Goal: Check status: Check status

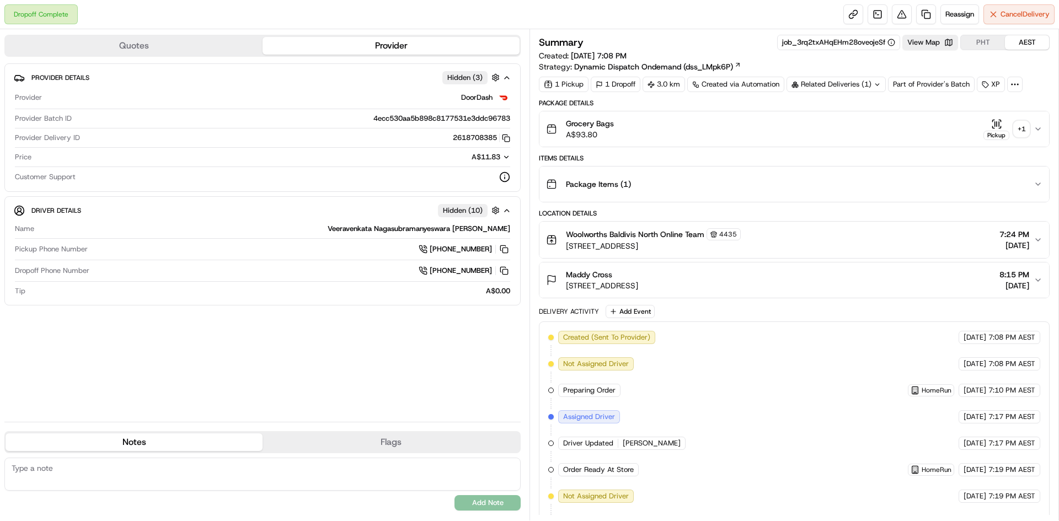
click at [881, 84] on icon at bounding box center [877, 84] width 7 height 7
click at [1019, 128] on div "+ 1" at bounding box center [1021, 128] width 15 height 15
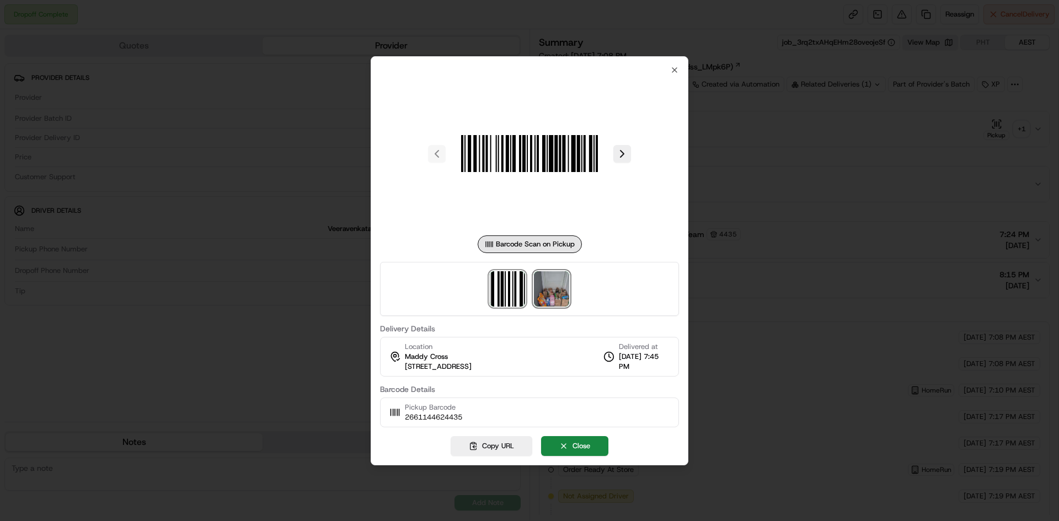
click at [556, 298] on img at bounding box center [551, 288] width 35 height 35
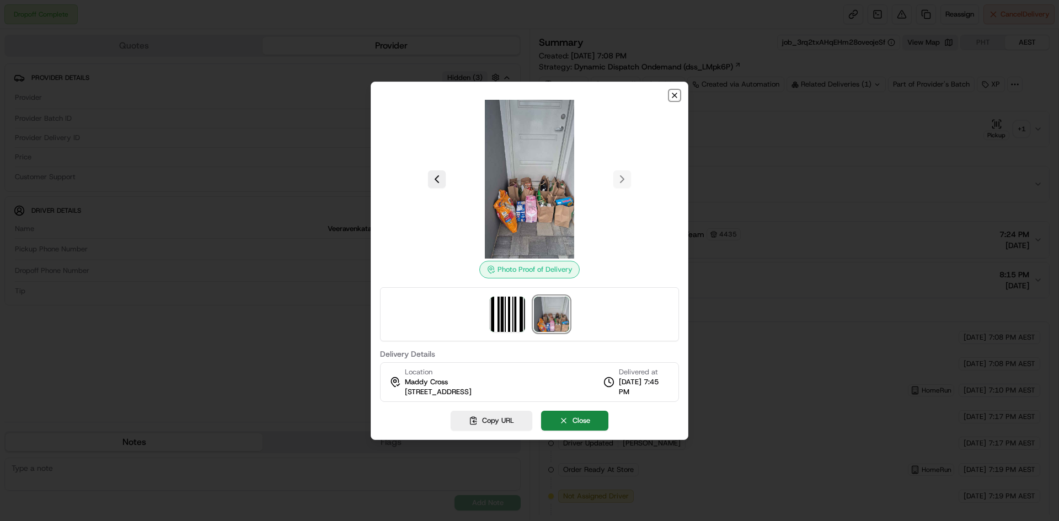
click at [676, 92] on icon "button" at bounding box center [674, 95] width 9 height 9
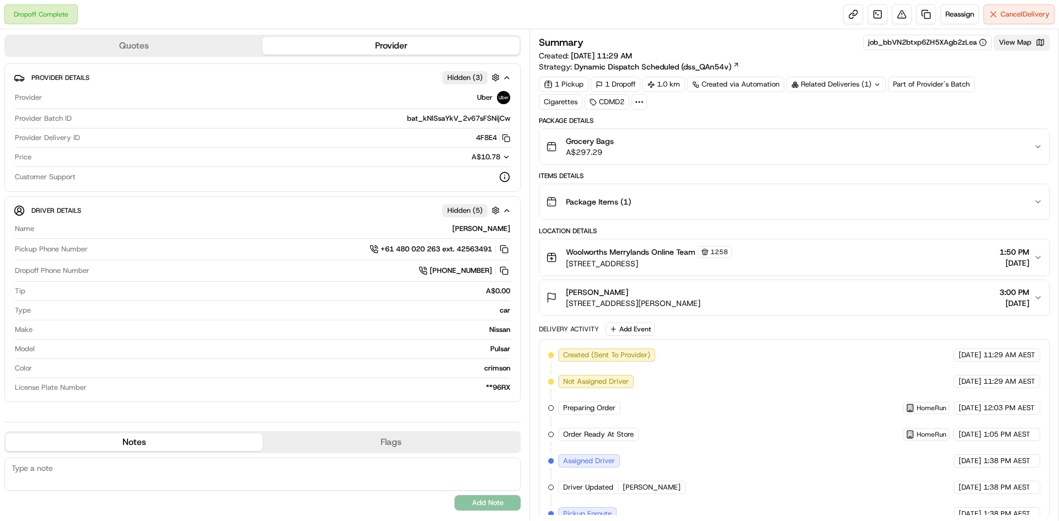
click at [1018, 42] on button "View Map" at bounding box center [1022, 42] width 56 height 15
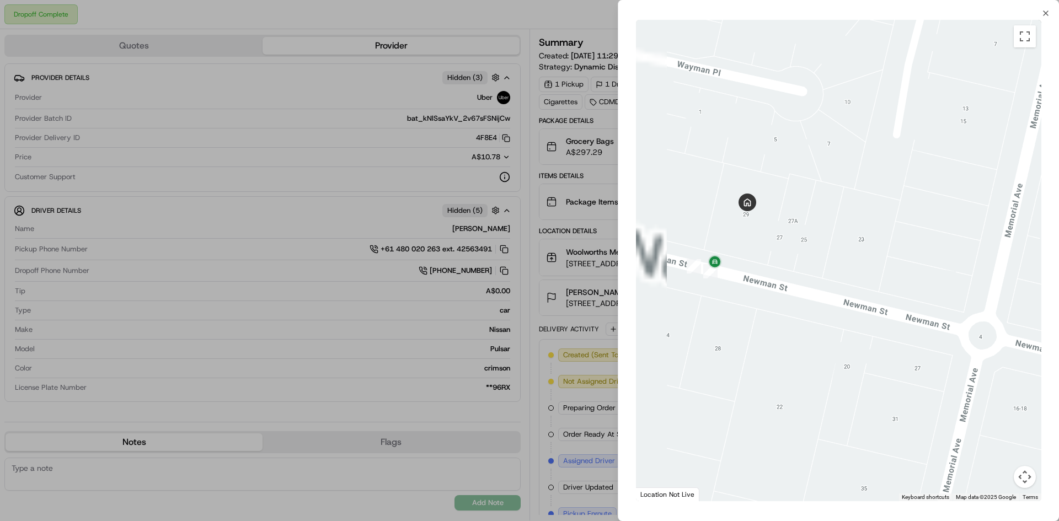
drag, startPoint x: 690, startPoint y: 268, endPoint x: 768, endPoint y: 276, distance: 78.8
click at [768, 276] on div "To navigate, press the arrow keys." at bounding box center [838, 261] width 405 height 482
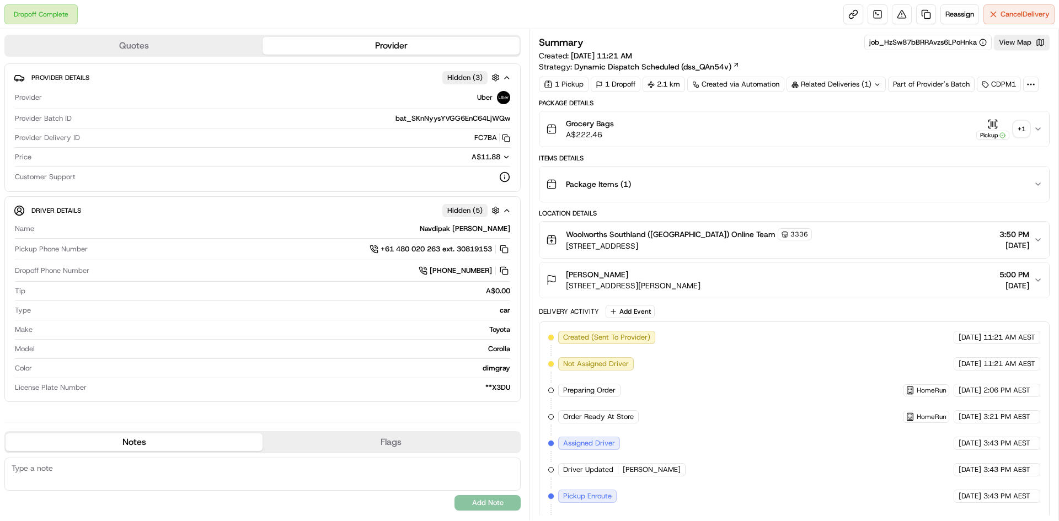
click at [1024, 127] on div "+ 1" at bounding box center [1021, 128] width 15 height 15
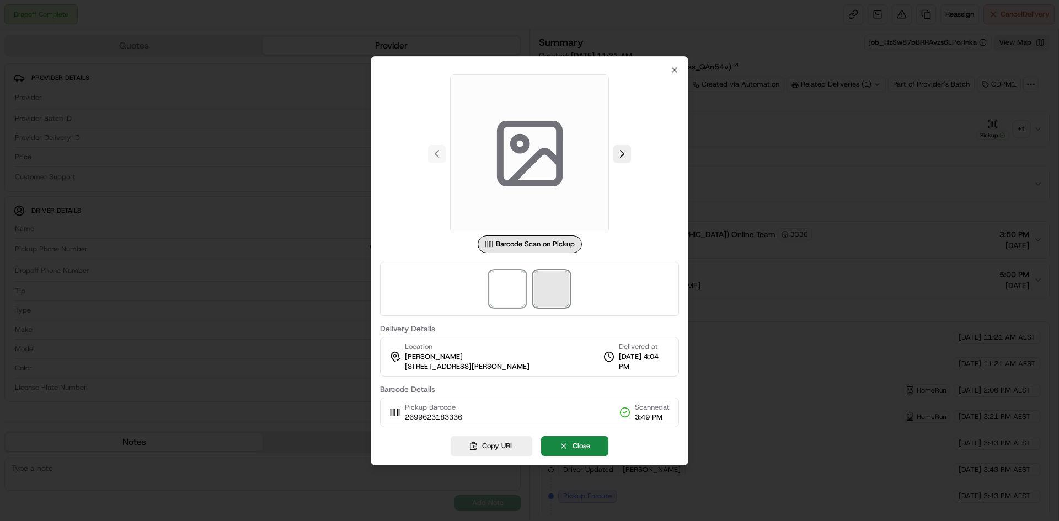
click at [556, 290] on span at bounding box center [551, 288] width 35 height 35
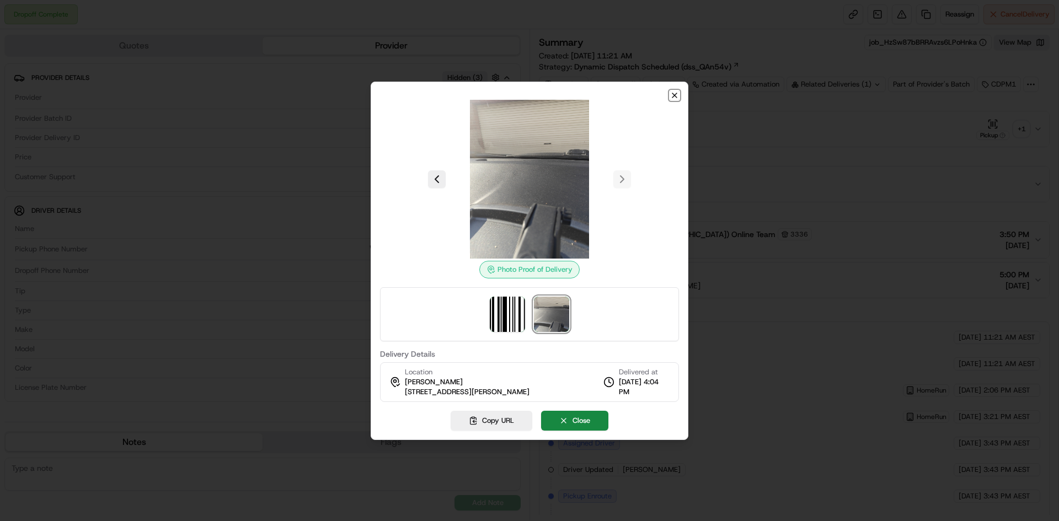
click at [673, 95] on icon "button" at bounding box center [674, 95] width 9 height 9
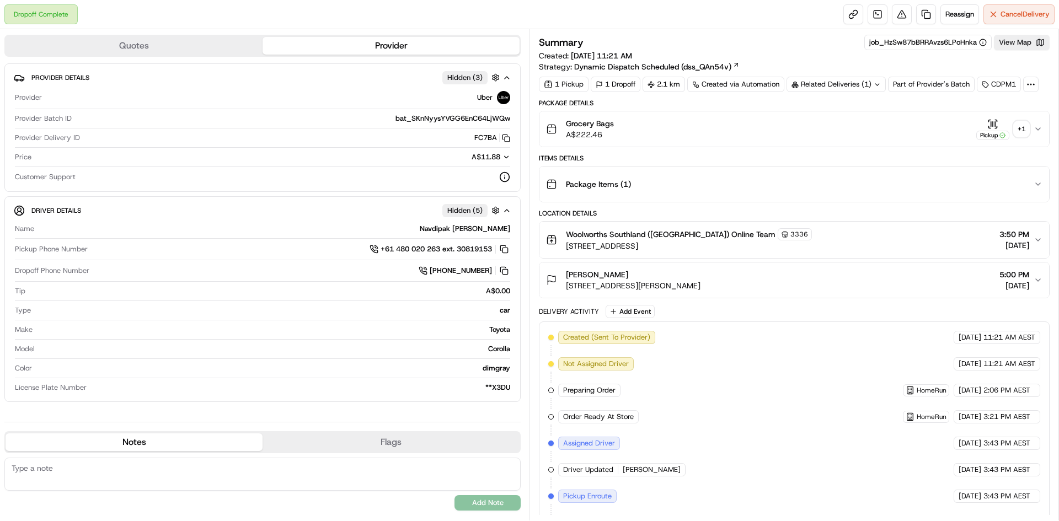
click at [878, 86] on icon at bounding box center [877, 84] width 7 height 7
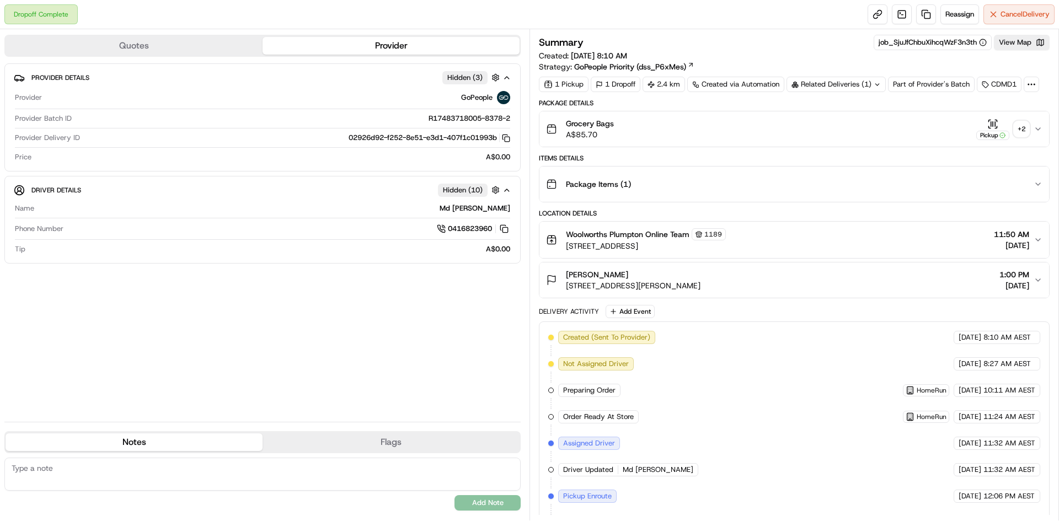
click at [1025, 132] on div "+ 2" at bounding box center [1021, 128] width 15 height 15
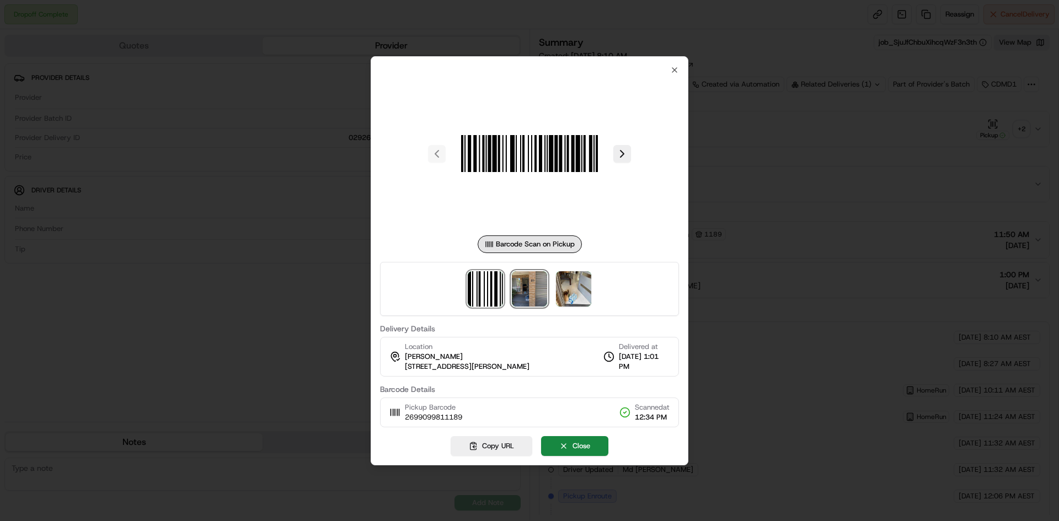
click at [532, 291] on img at bounding box center [529, 288] width 35 height 35
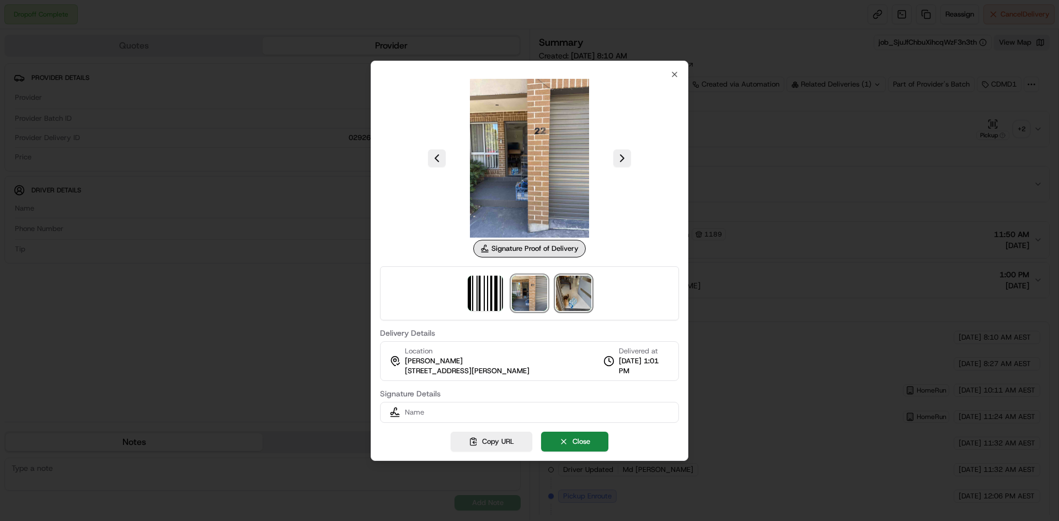
click at [576, 289] on img at bounding box center [573, 293] width 35 height 35
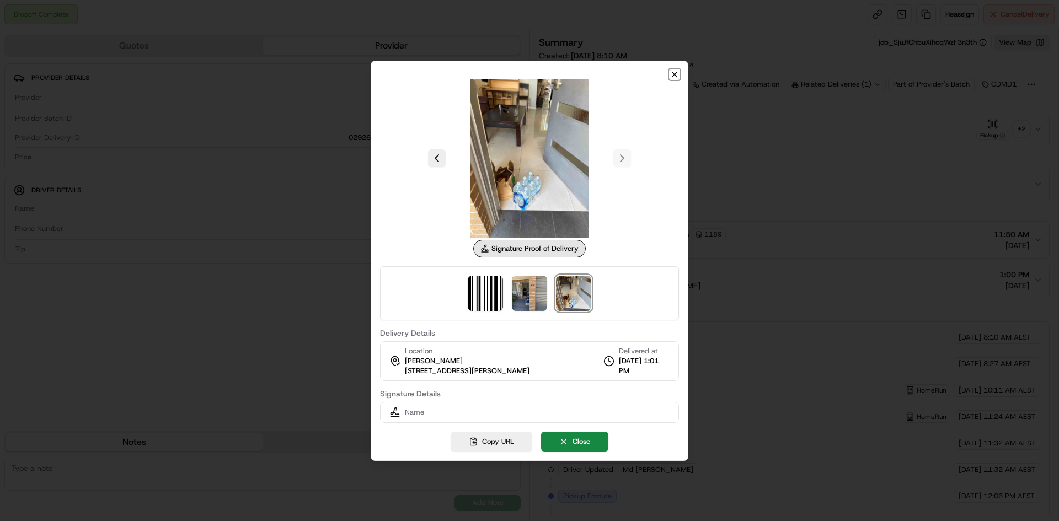
click at [675, 71] on icon "button" at bounding box center [674, 74] width 9 height 9
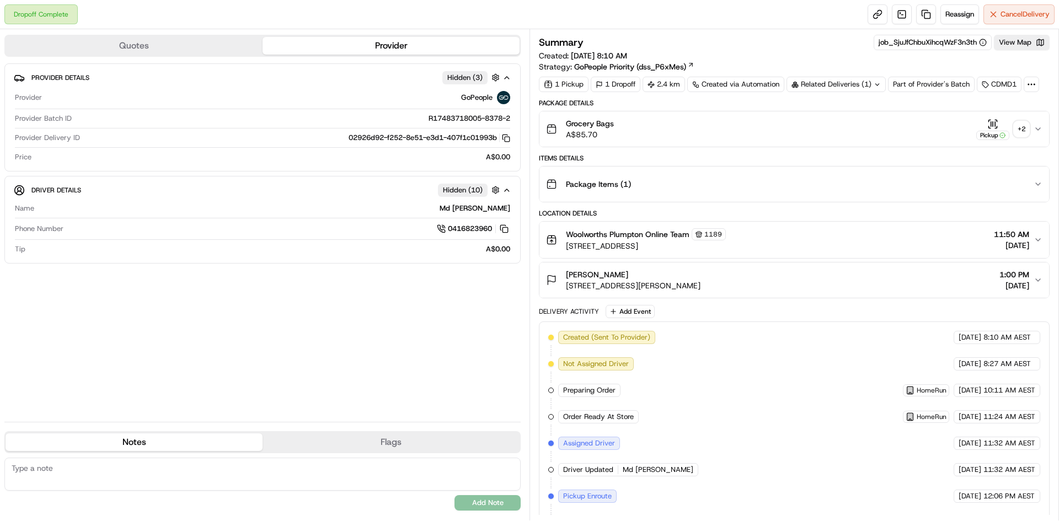
click at [882, 86] on div "Related Deliveries (1)" at bounding box center [836, 84] width 99 height 15
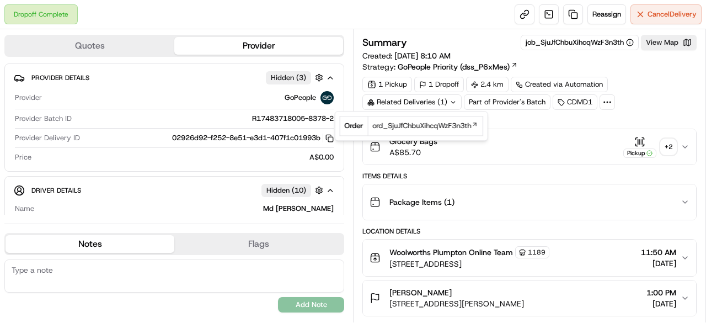
click at [668, 149] on div "+ 2" at bounding box center [668, 146] width 15 height 15
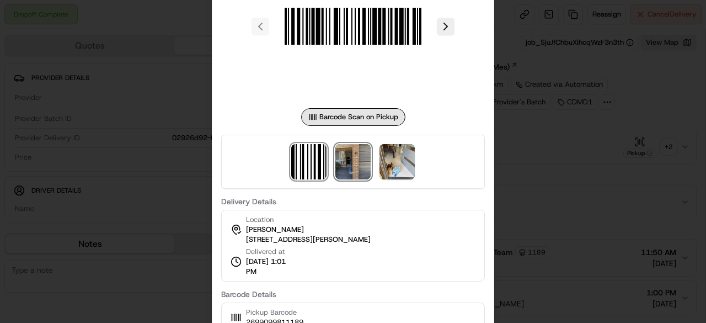
click at [357, 158] on img at bounding box center [352, 161] width 35 height 35
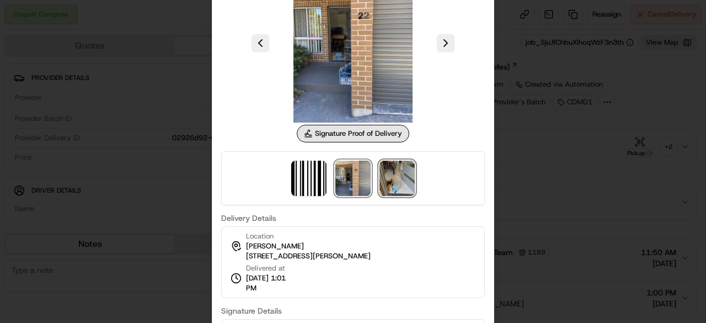
click at [401, 172] on img at bounding box center [397, 178] width 35 height 35
